Goal: Use online tool/utility: Utilize a website feature to perform a specific function

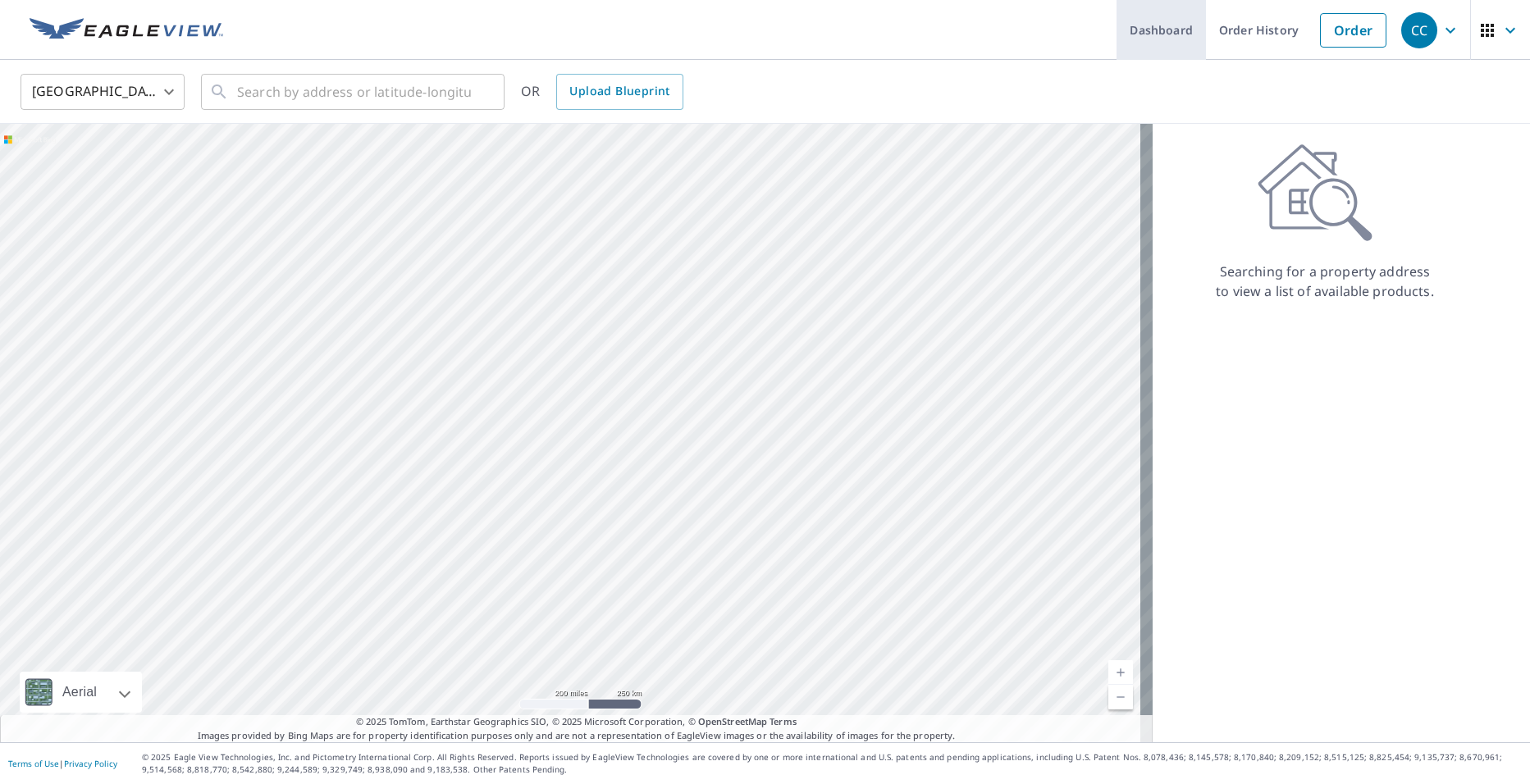
click at [1152, 32] on link "Dashboard" at bounding box center [1161, 30] width 89 height 60
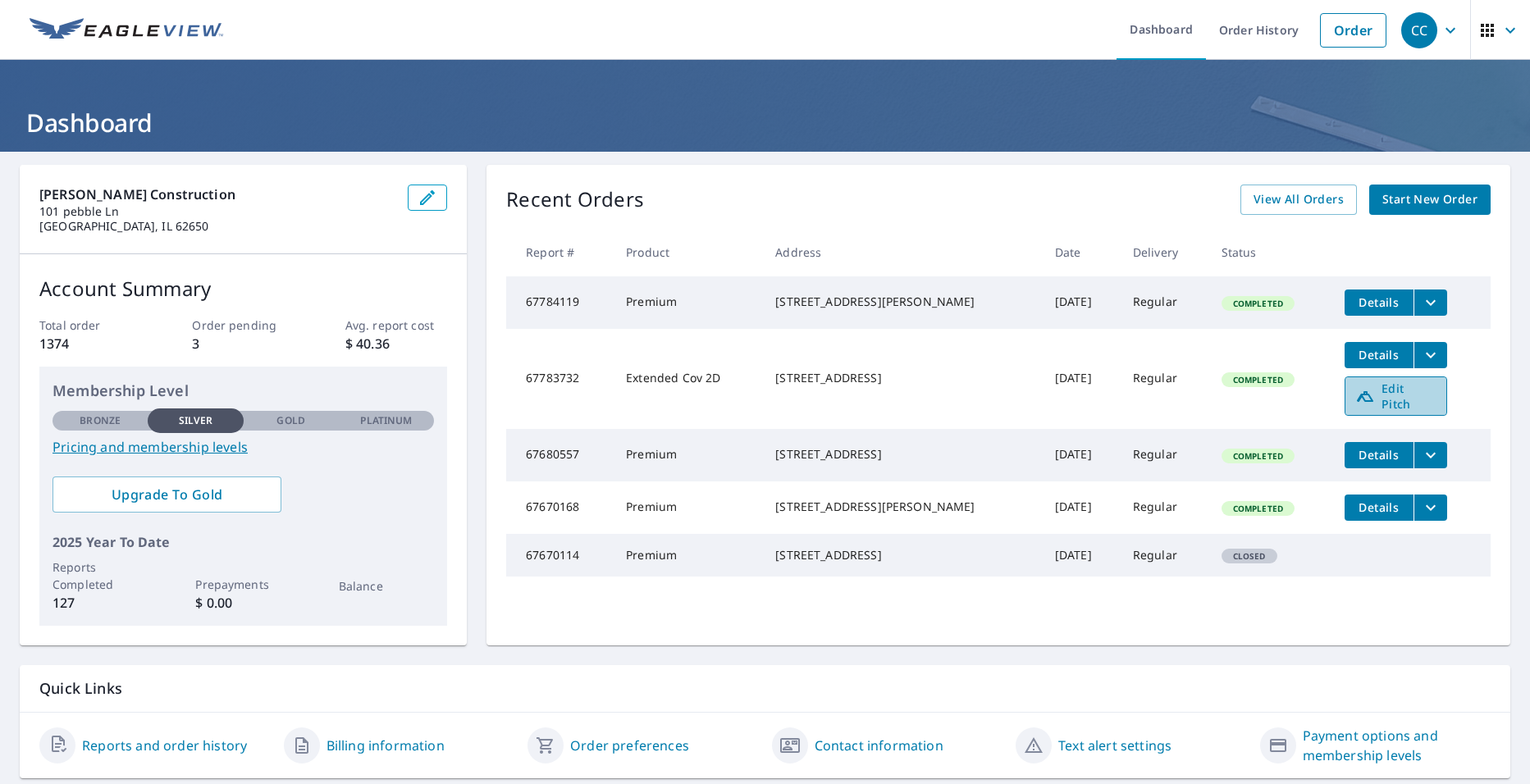
click at [1356, 402] on icon at bounding box center [1366, 396] width 20 height 20
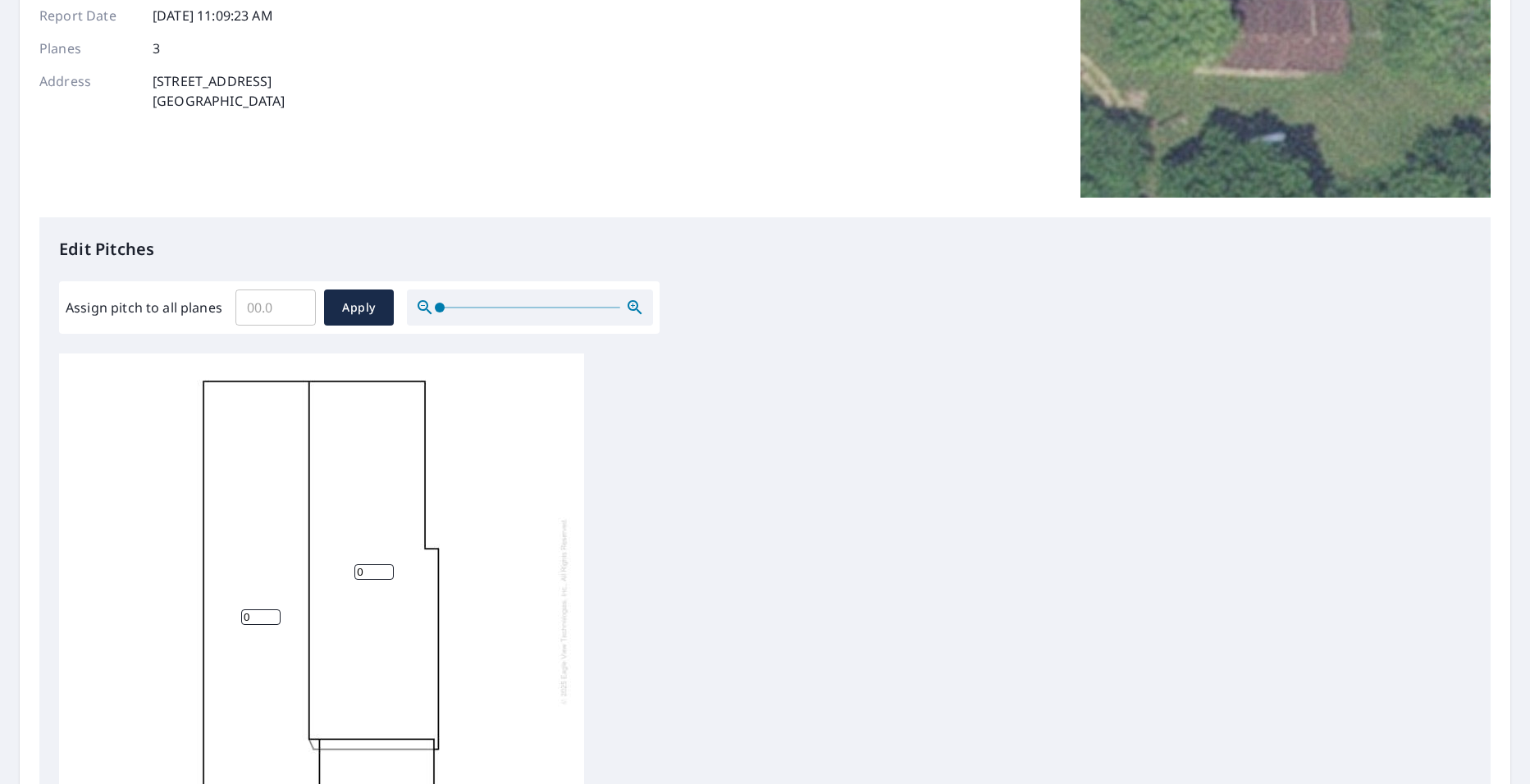
scroll to position [246, 0]
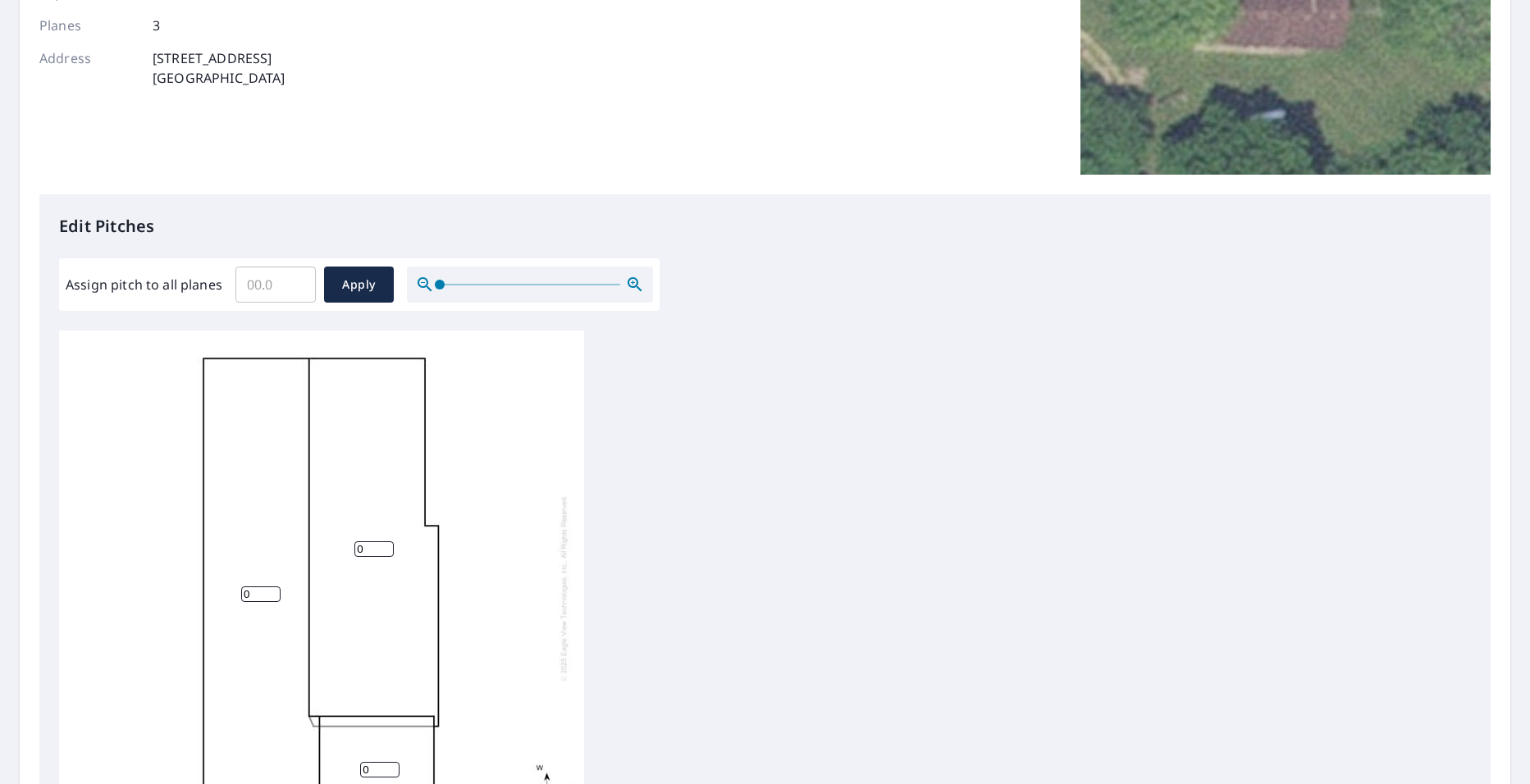
click at [253, 285] on input "Assign pitch to all planes" at bounding box center [275, 284] width 80 height 46
type input "4"
click at [369, 284] on span "Apply" at bounding box center [359, 285] width 43 height 21
type input "4"
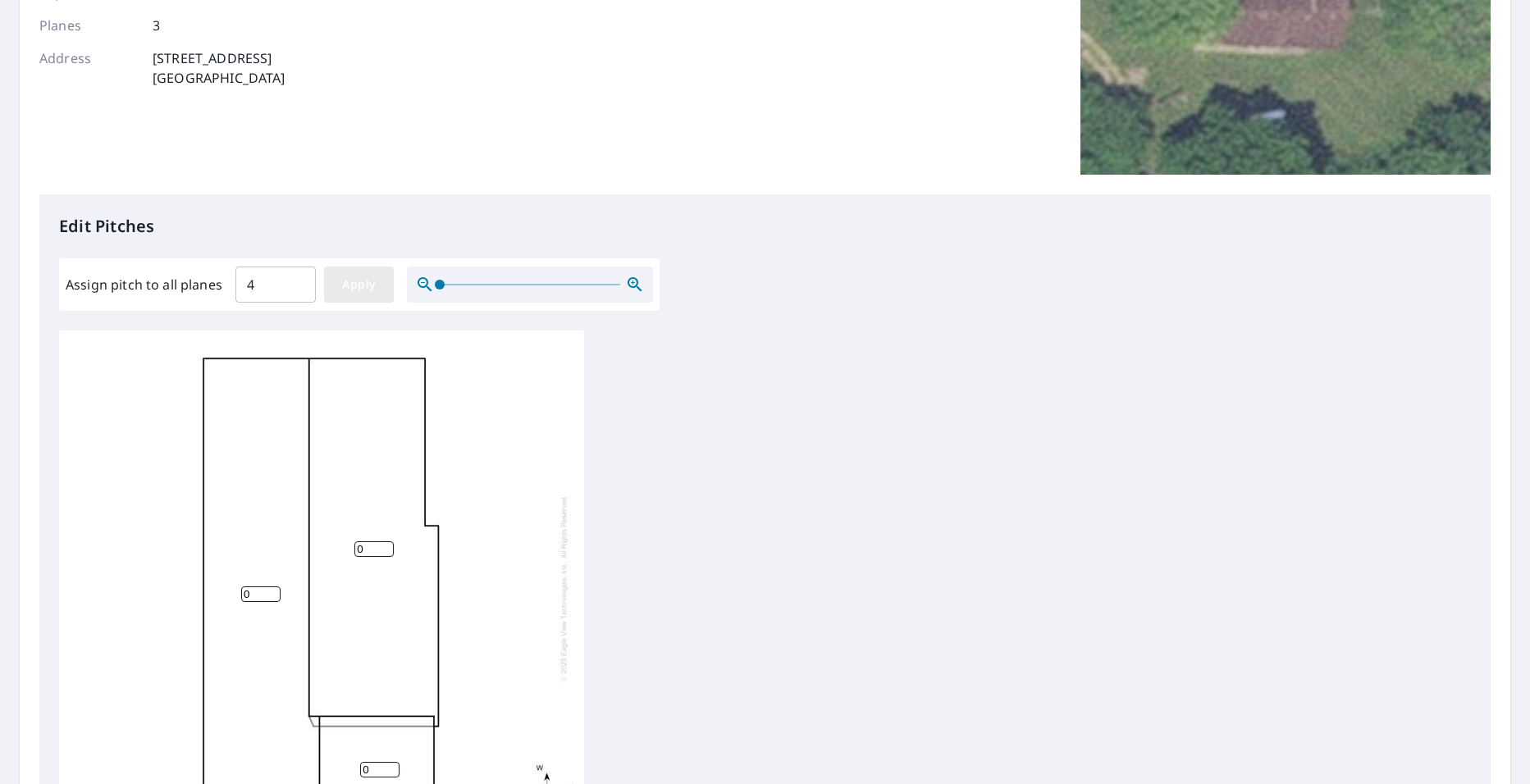
type input "4"
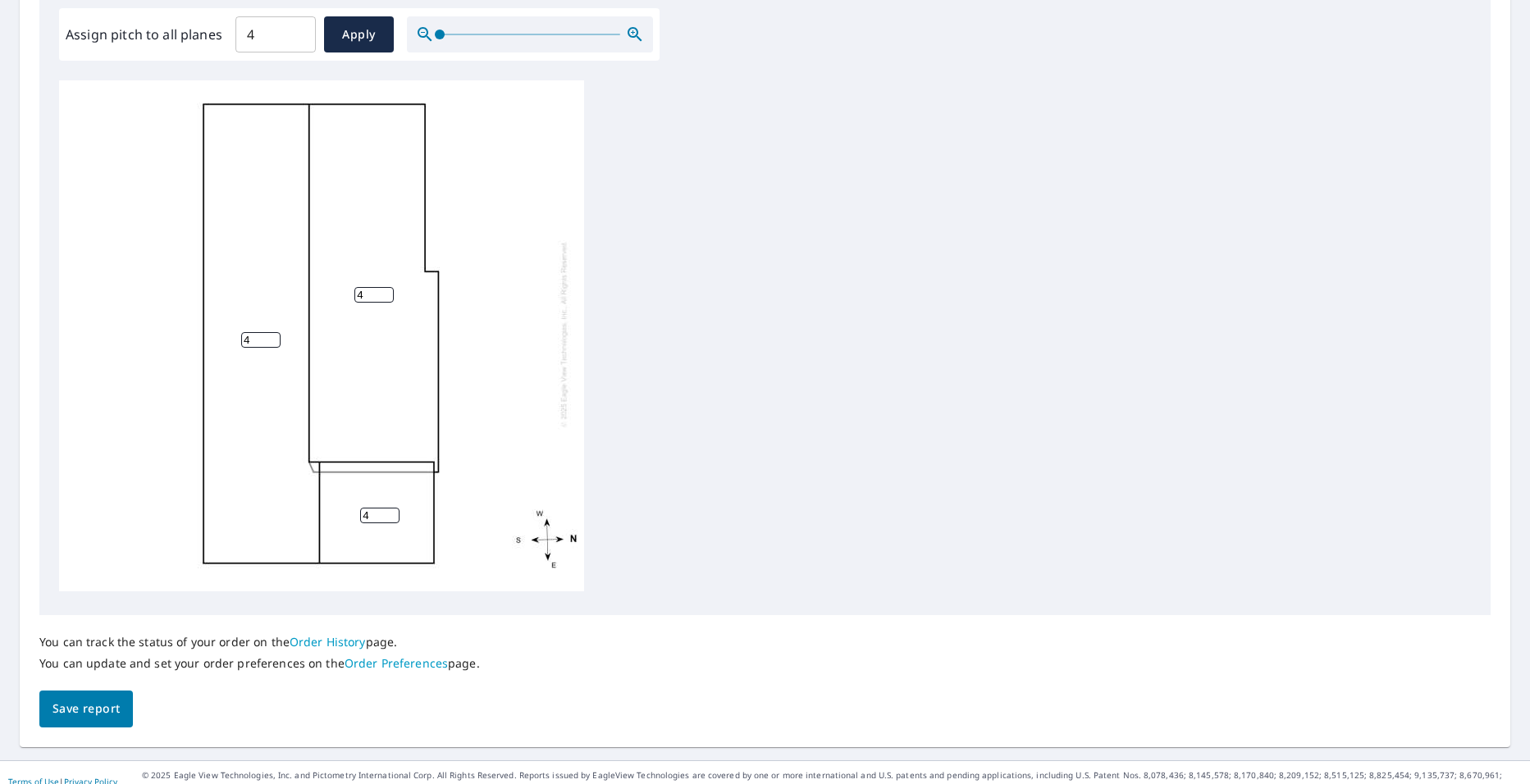
scroll to position [514, 0]
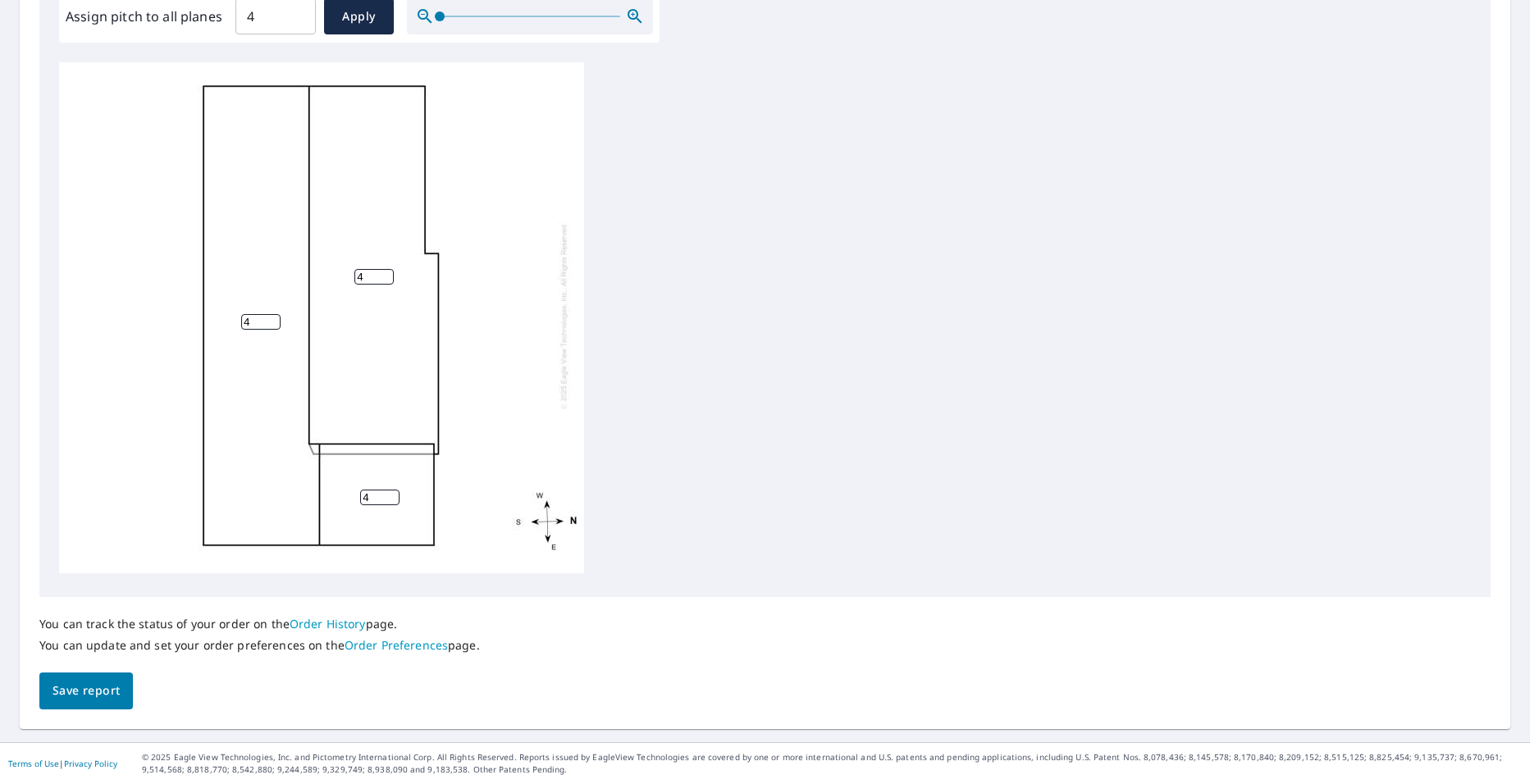
click at [96, 687] on span "Save report" at bounding box center [86, 690] width 68 height 21
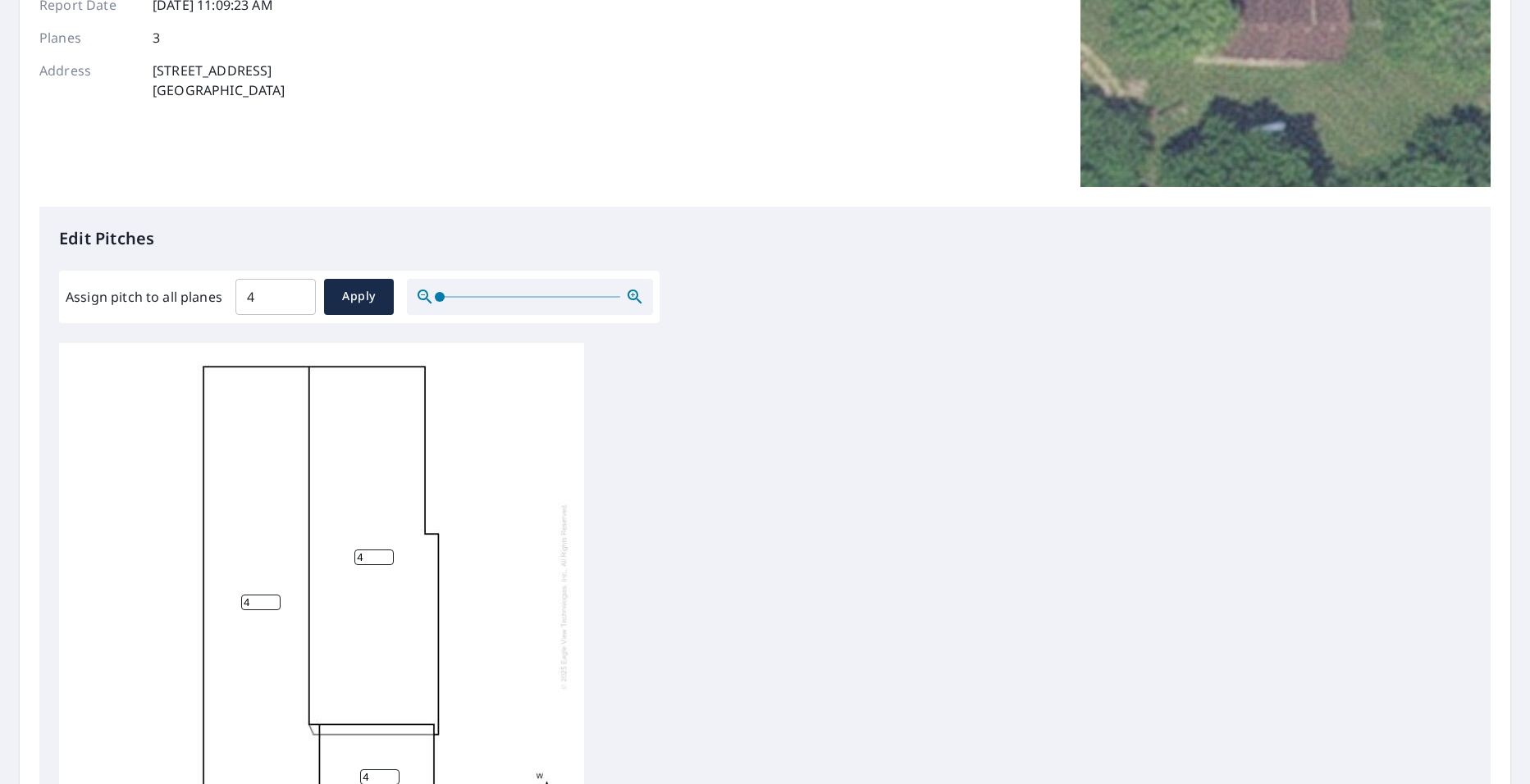
scroll to position [0, 0]
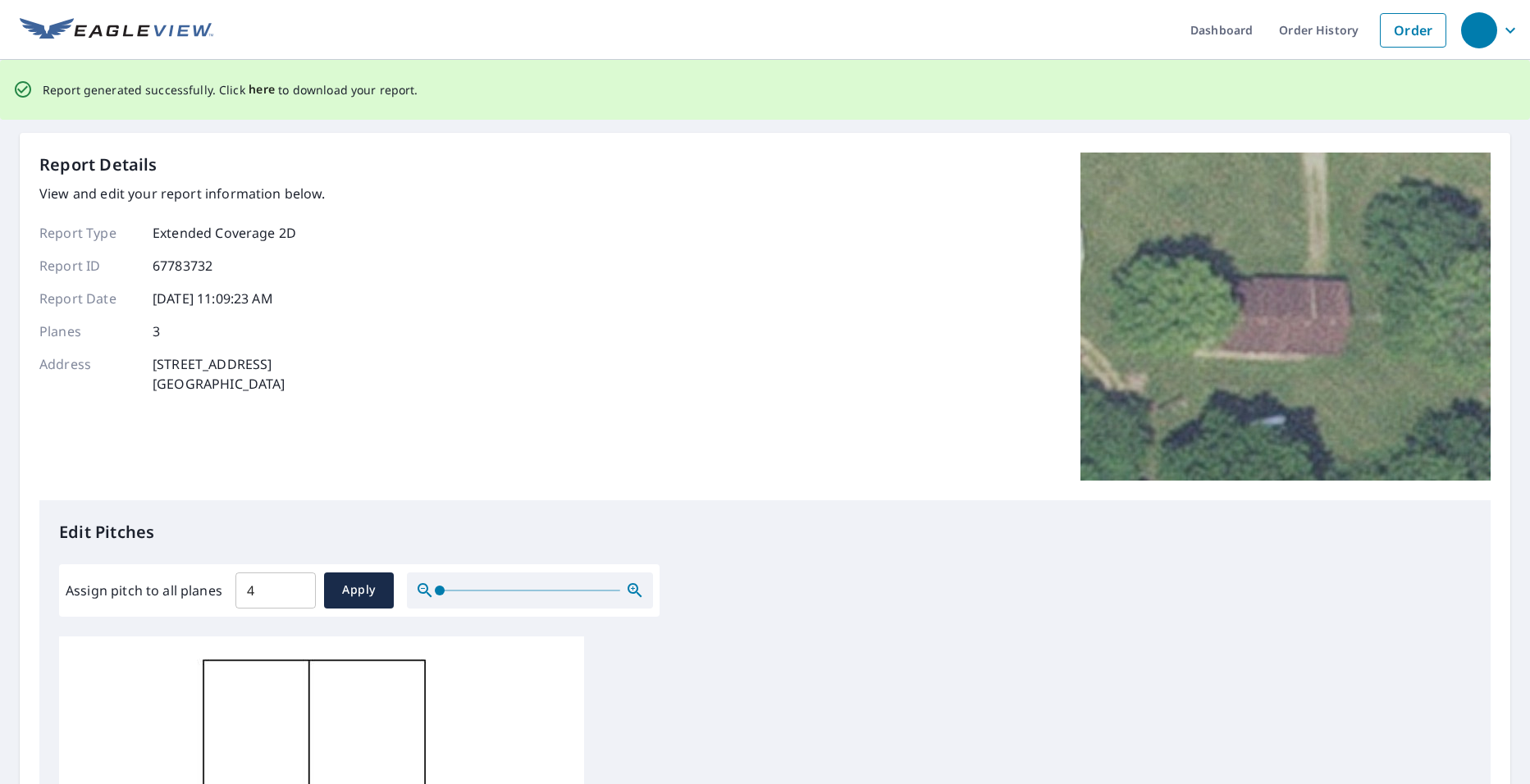
click at [264, 86] on span "here" at bounding box center [262, 89] width 27 height 21
